Goal: Communication & Community: Connect with others

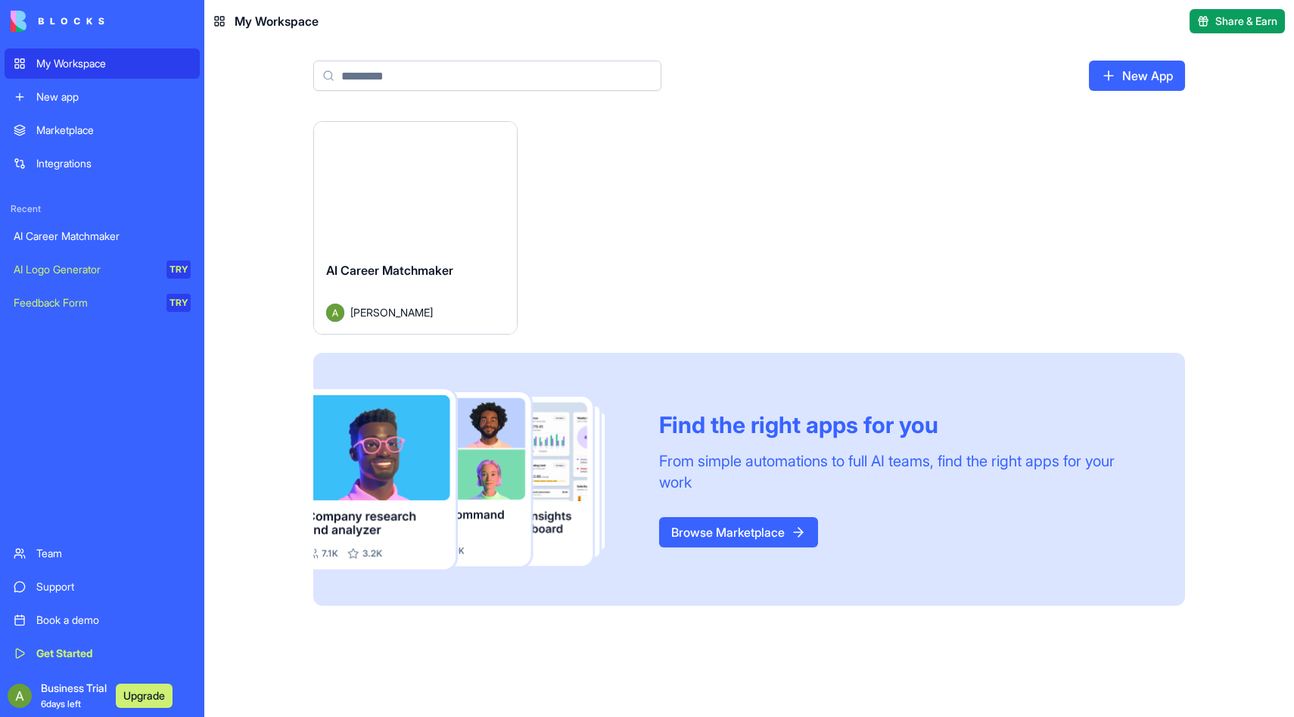
click at [54, 17] on img at bounding box center [58, 21] width 94 height 21
click at [448, 150] on div "Launch" at bounding box center [415, 185] width 203 height 127
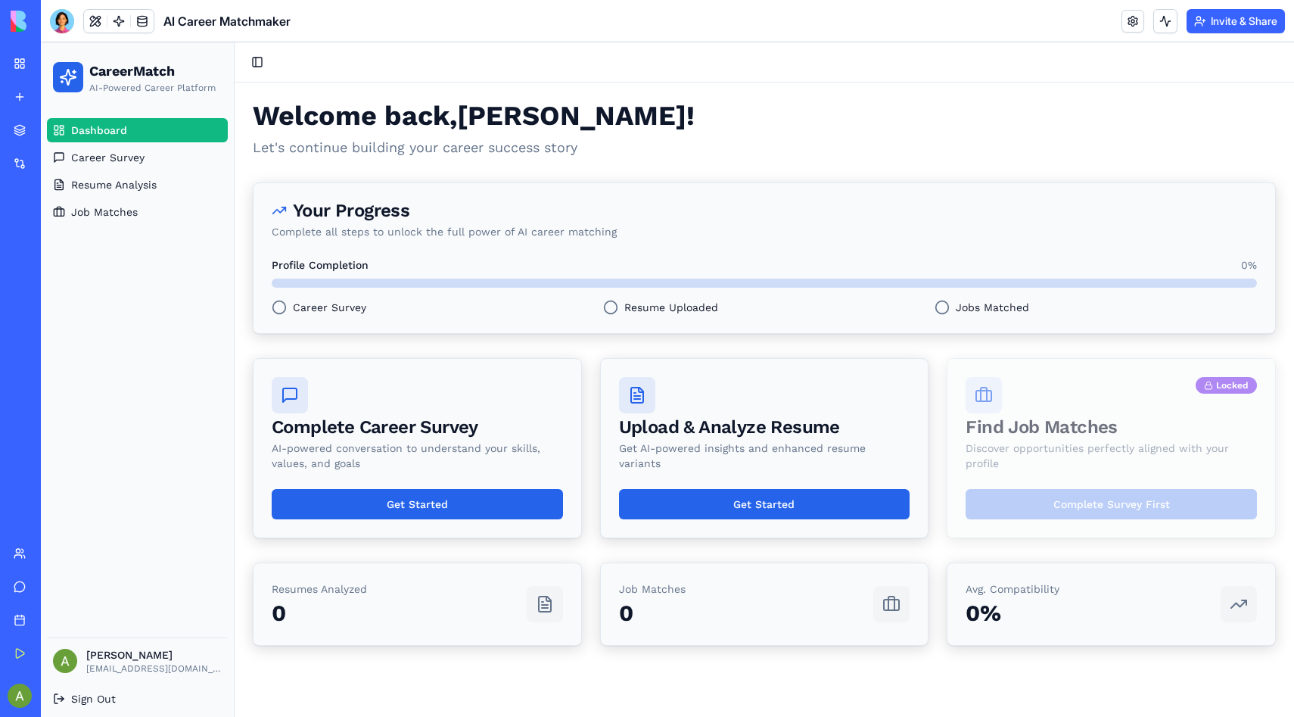
click at [1246, 17] on button "Invite & Share" at bounding box center [1236, 21] width 98 height 24
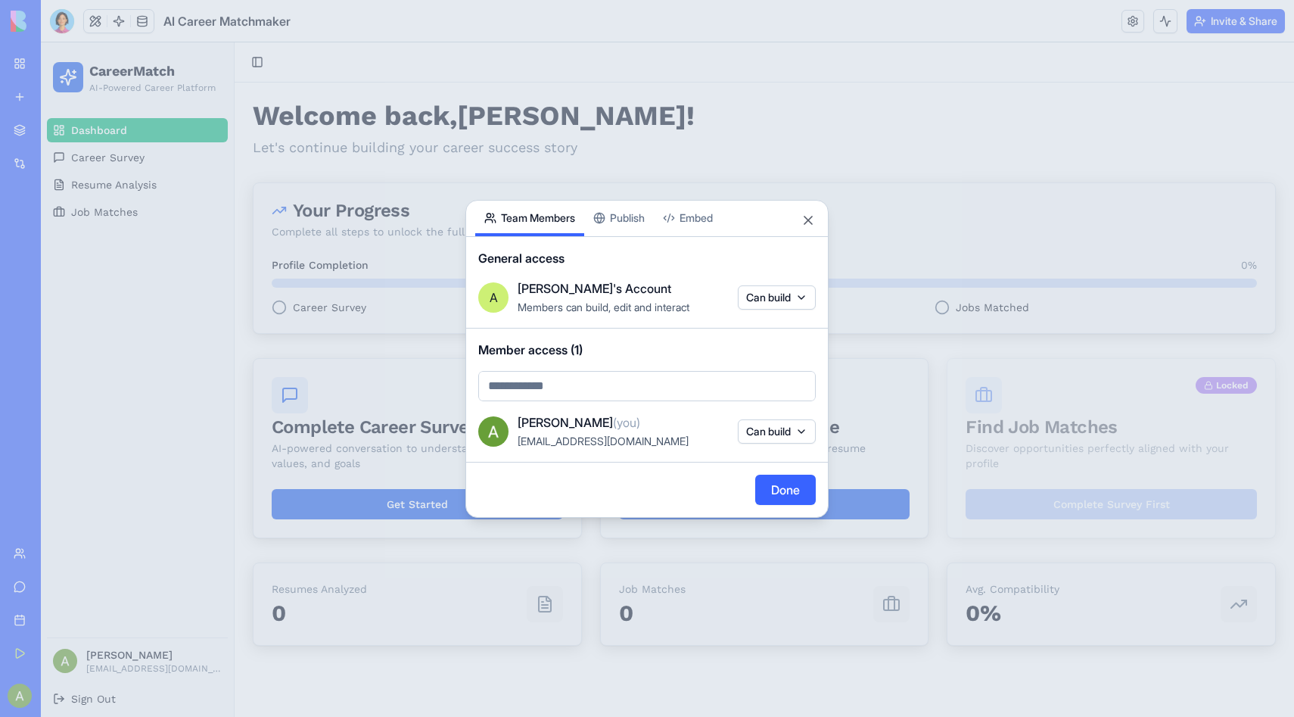
click at [627, 222] on div "Share App Team Members Publish Embed General access A [PERSON_NAME]'s Account M…" at bounding box center [646, 359] width 363 height 318
click at [531, 173] on body "My Workspace New app Marketplace Integrations Recent AI Career Matchmaker AI Lo…" at bounding box center [647, 358] width 1294 height 717
click at [804, 304] on body "My Workspace New app Marketplace Integrations Recent AI Career Matchmaker AI Lo…" at bounding box center [647, 358] width 1294 height 717
click at [804, 301] on div at bounding box center [647, 358] width 1294 height 717
click at [598, 394] on body "My Workspace New app Marketplace Integrations Recent AI Career Matchmaker AI Lo…" at bounding box center [647, 358] width 1294 height 717
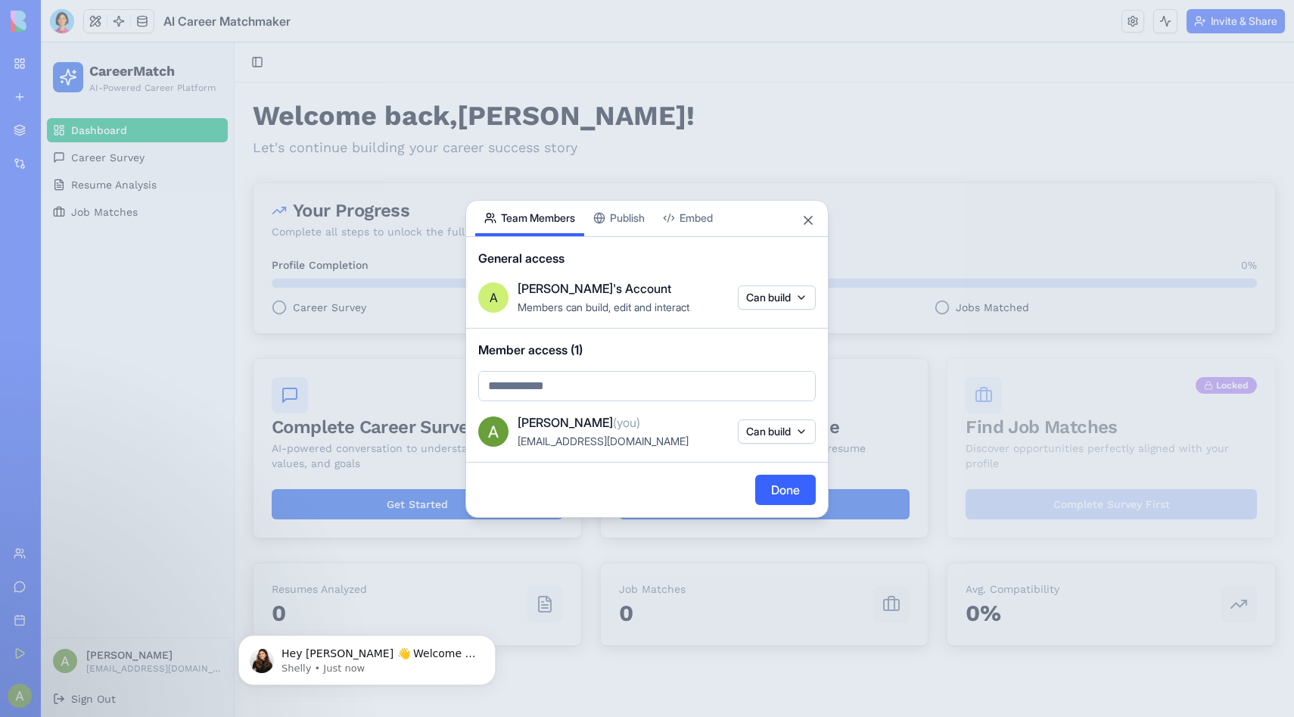
click at [596, 387] on body "My Workspace New app Marketplace Integrations Recent AI Career Matchmaker AI Lo…" at bounding box center [647, 358] width 1294 height 717
click at [586, 385] on body "My Workspace New app Marketplace Integrations Recent AI Career Matchmaker AI Lo…" at bounding box center [647, 358] width 1294 height 717
paste input "**********"
type input "**********"
click at [662, 420] on span "[EMAIL_ADDRESS][DOMAIN_NAME]" at bounding box center [623, 418] width 199 height 18
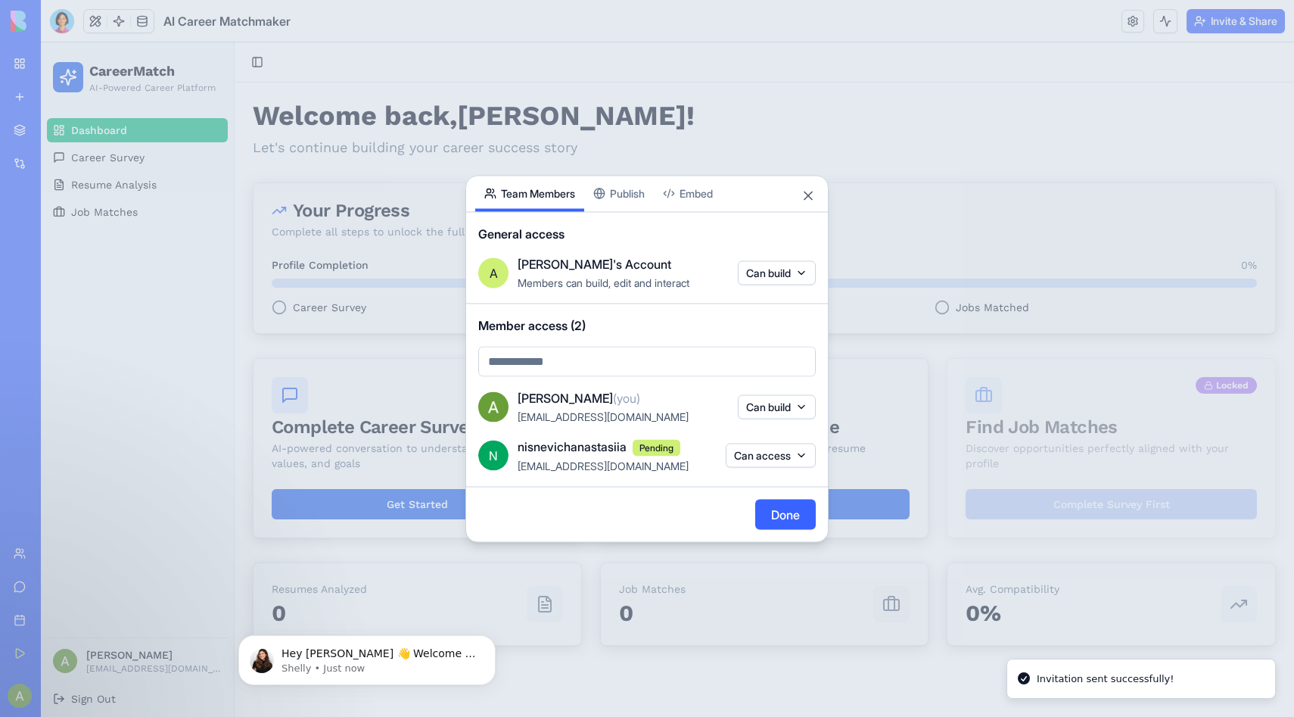
click at [804, 460] on button "Can access" at bounding box center [771, 455] width 90 height 24
click at [624, 529] on div at bounding box center [647, 358] width 1294 height 717
click at [793, 518] on button "Done" at bounding box center [785, 514] width 61 height 30
